Goal: Navigation & Orientation: Find specific page/section

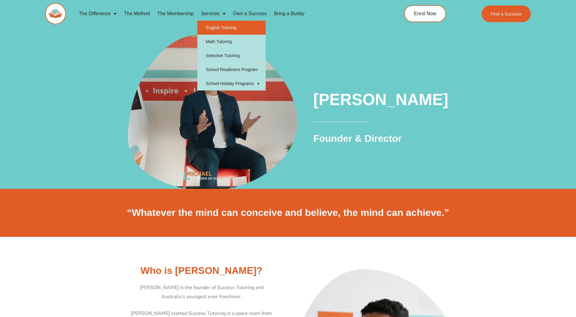
click at [220, 31] on link "English Tutoring" at bounding box center [231, 28] width 68 height 14
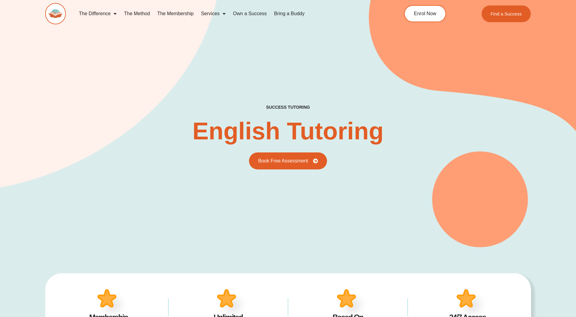
type input "*"
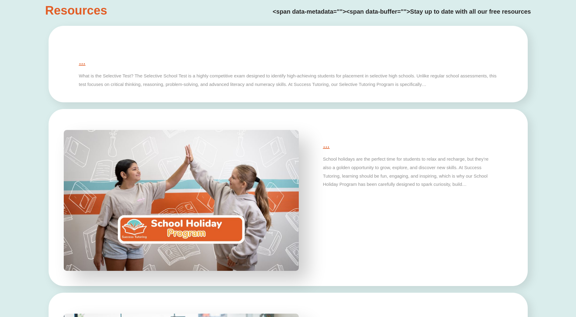
scroll to position [1675, 0]
